Goal: Complete application form

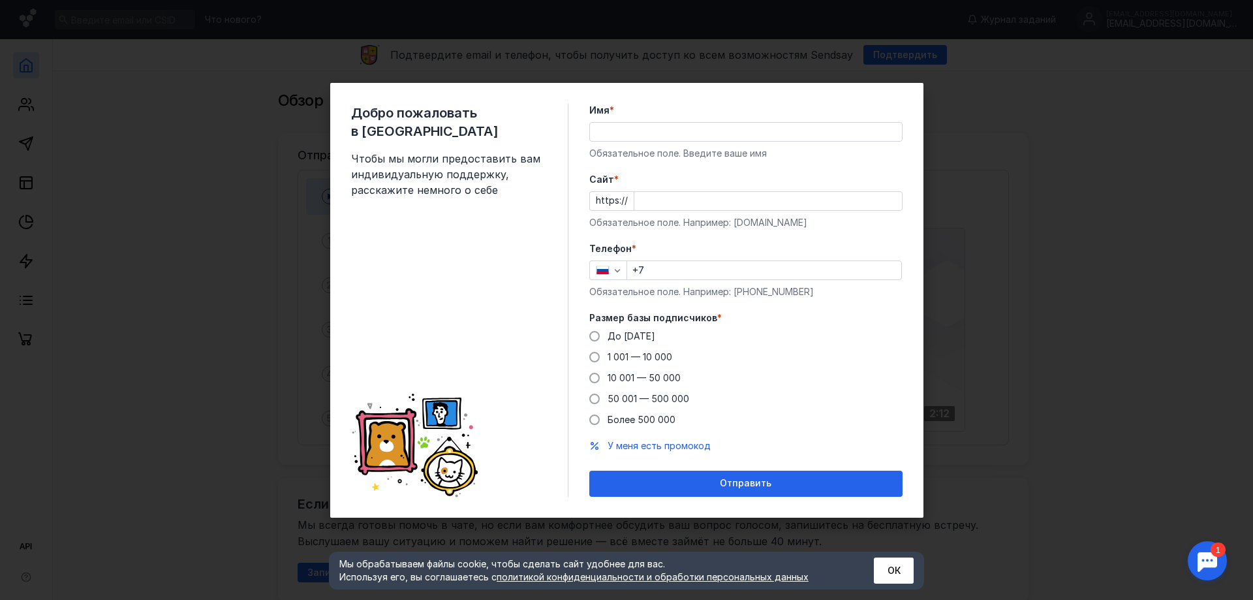
click at [694, 276] on input "+7" at bounding box center [764, 270] width 274 height 18
type input "[PHONE_NUMBER]"
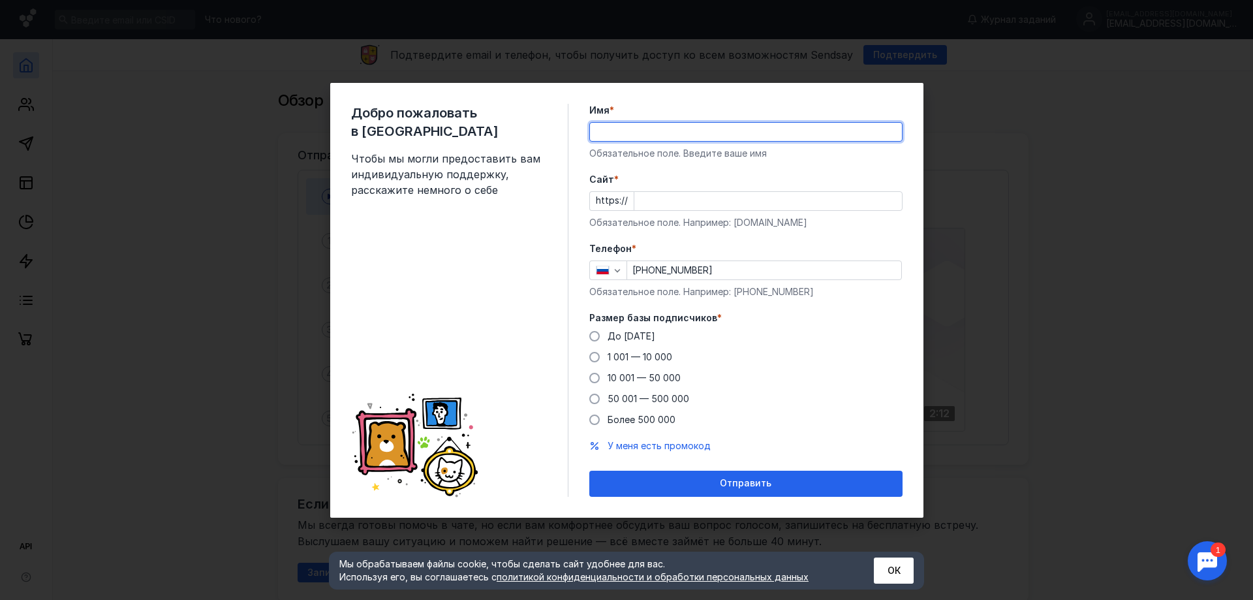
click at [683, 133] on input "Имя *" at bounding box center [746, 132] width 312 height 18
type input "Ф"
type input "[PERSON_NAME]"
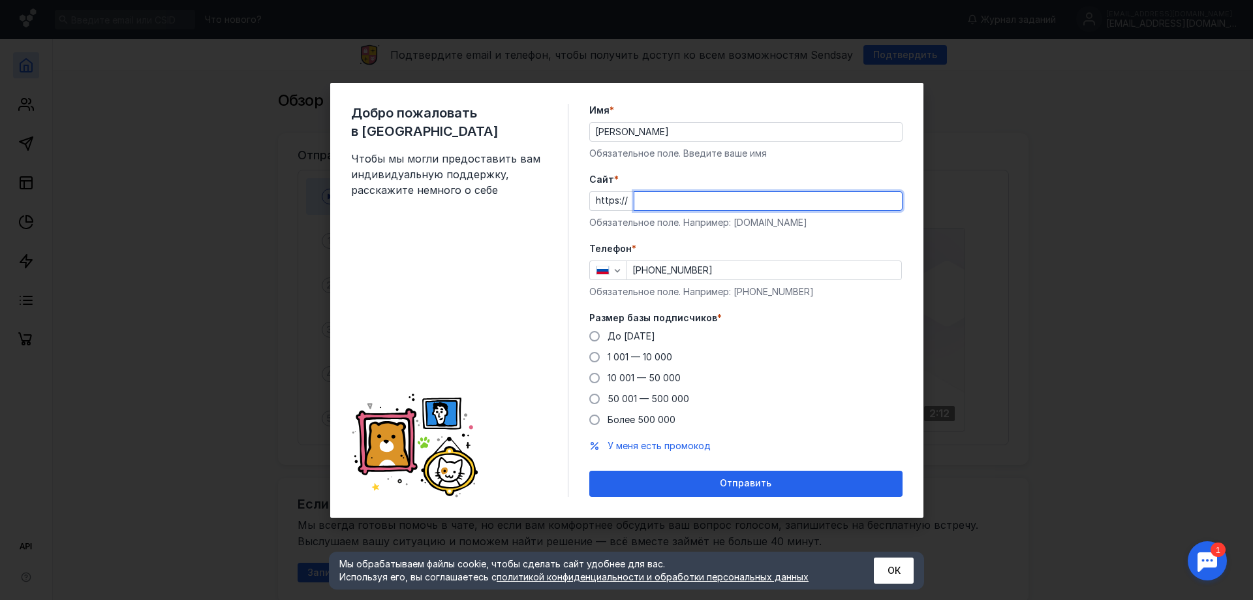
click at [655, 200] on input "Cайт *" at bounding box center [768, 201] width 268 height 18
paste input "[DOMAIN_NAME]"
type input "[DOMAIN_NAME]"
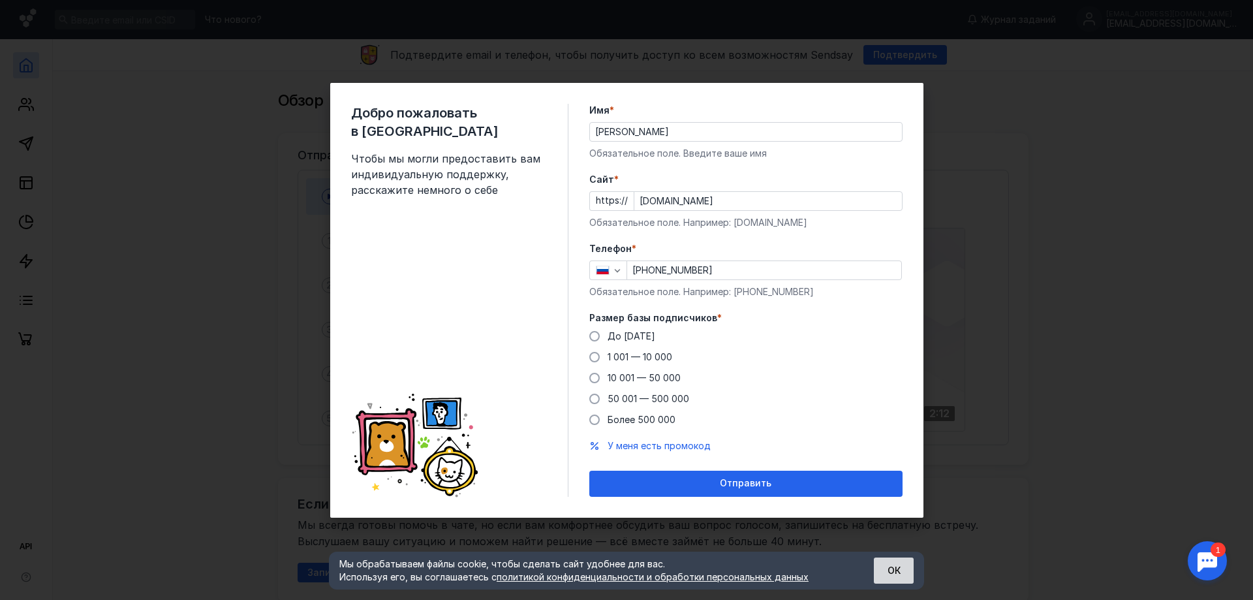
click at [902, 576] on button "ОК" at bounding box center [894, 570] width 40 height 26
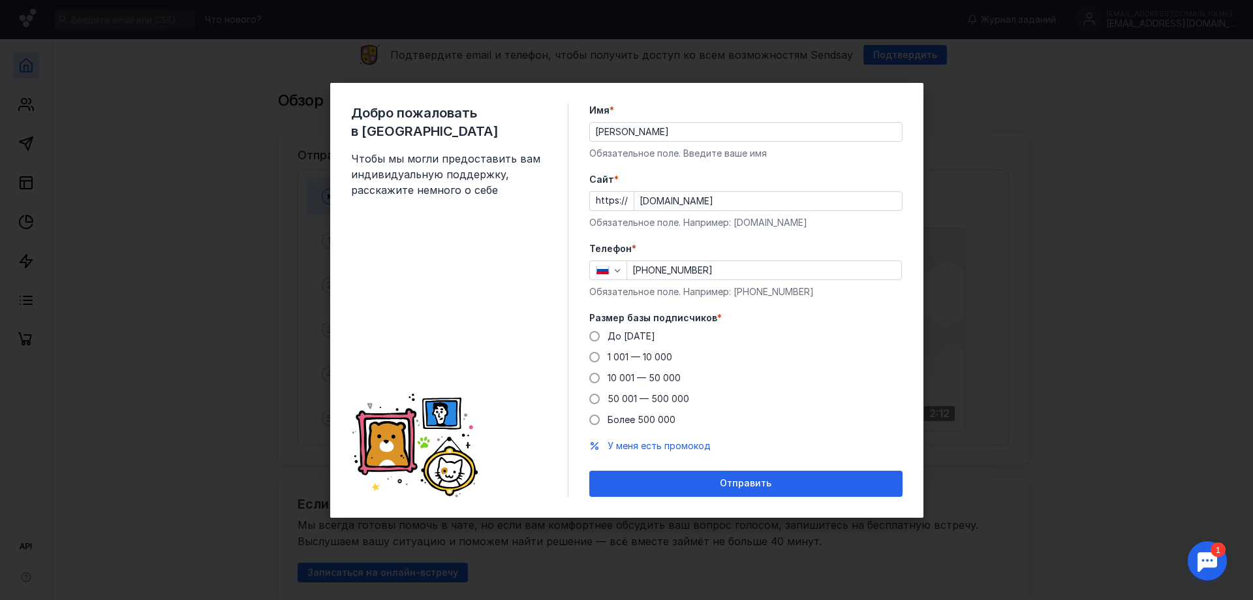
click at [1087, 265] on div "Добро пожаловать в Sendsay Чтобы мы могли предоставить вам индивидуальную подде…" at bounding box center [626, 300] width 1253 height 600
